Goal: Task Accomplishment & Management: Use online tool/utility

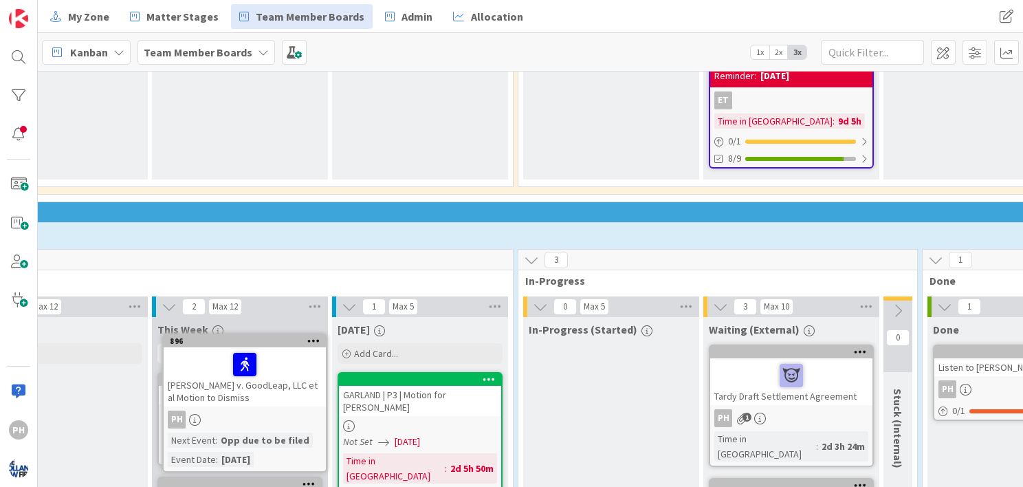
scroll to position [3157, 421]
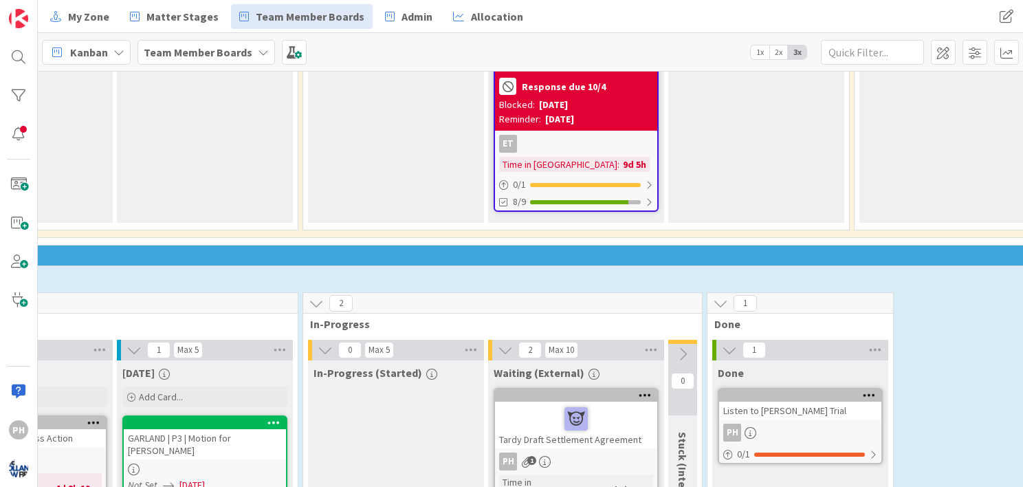
scroll to position [3103, 662]
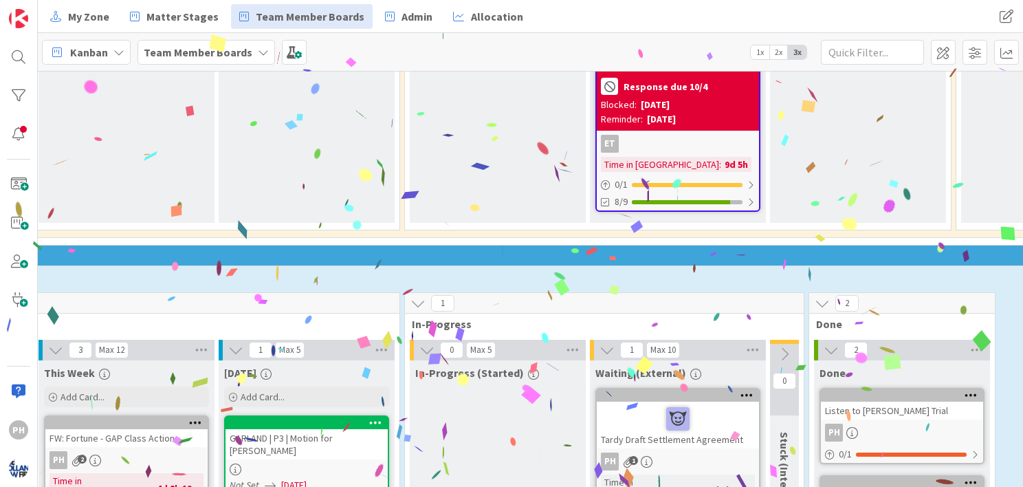
scroll to position [3103, 561]
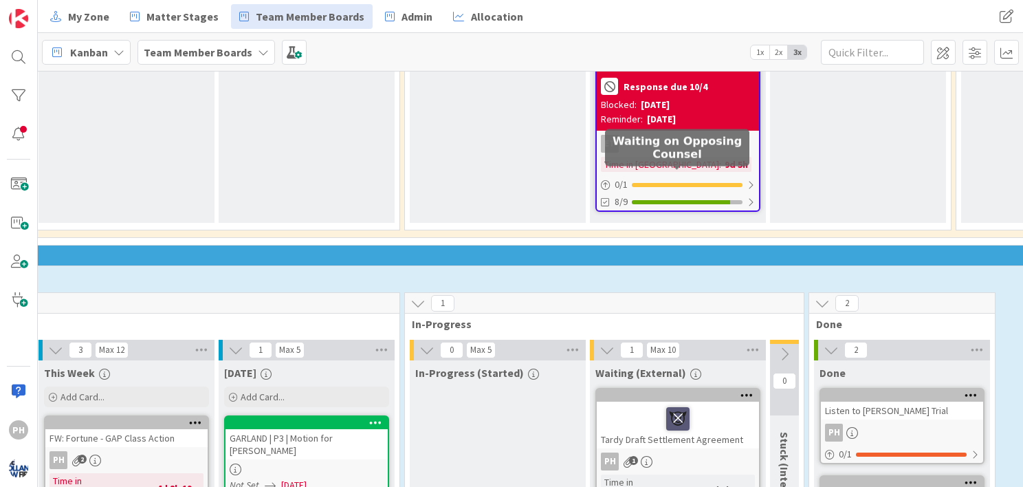
click at [674, 407] on icon at bounding box center [677, 418] width 23 height 22
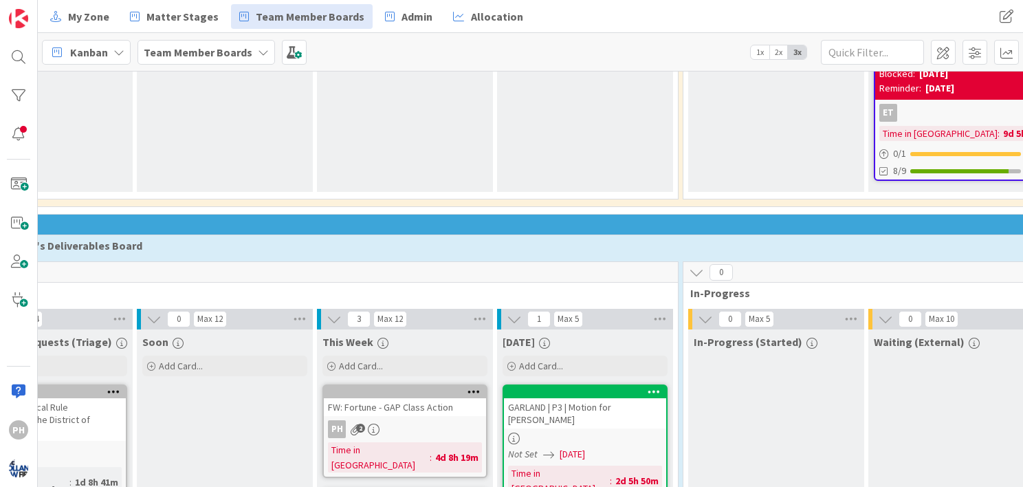
scroll to position [3135, 283]
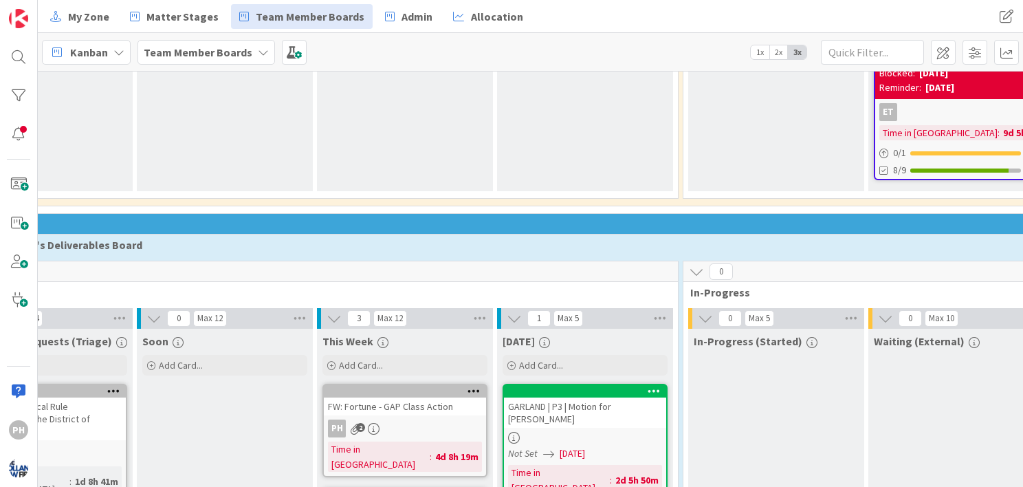
click at [470, 486] on icon at bounding box center [474, 495] width 13 height 10
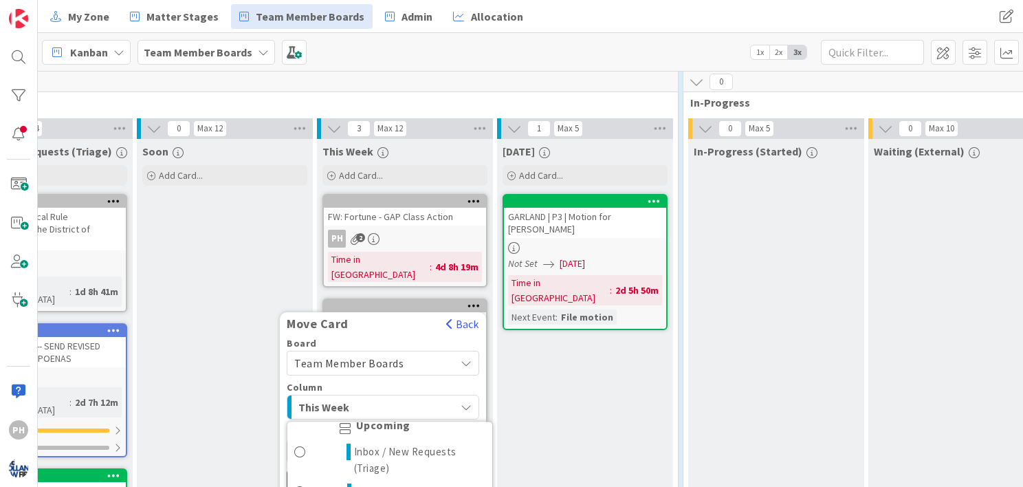
scroll to position [3329, 283]
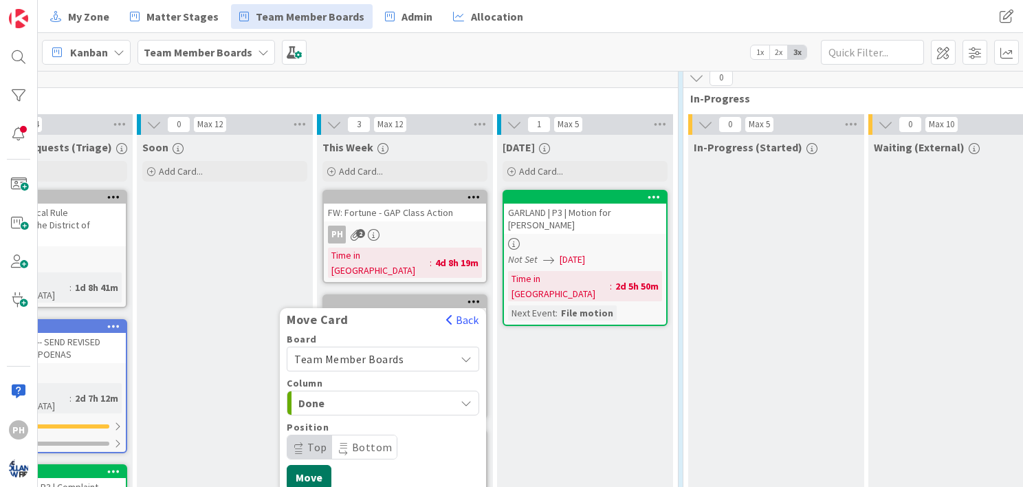
click at [314, 465] on button "Move" at bounding box center [309, 477] width 45 height 25
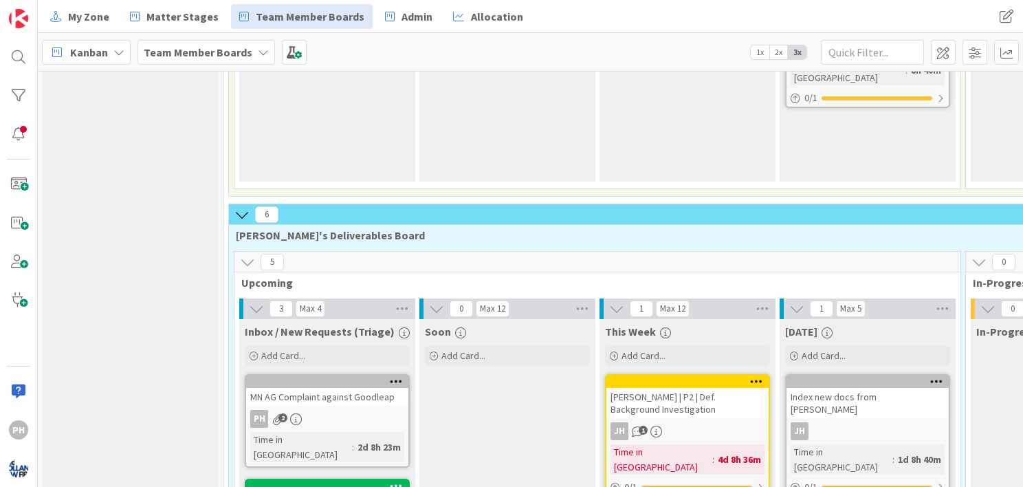
scroll to position [429, 0]
